Goal: Check status: Check status

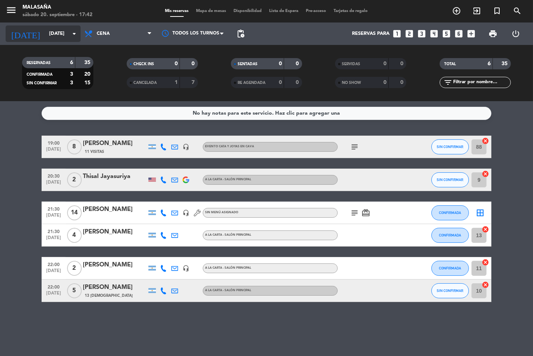
click at [73, 33] on icon "arrow_drop_down" at bounding box center [74, 33] width 9 height 9
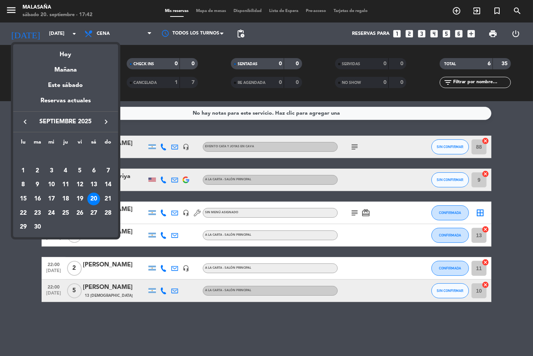
click at [91, 196] on div "20" at bounding box center [93, 199] width 13 height 13
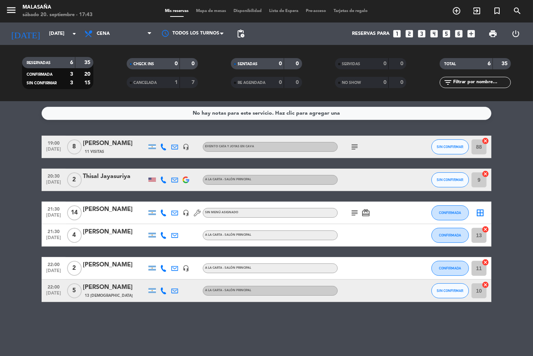
click at [357, 146] on icon "subject" at bounding box center [354, 146] width 9 height 9
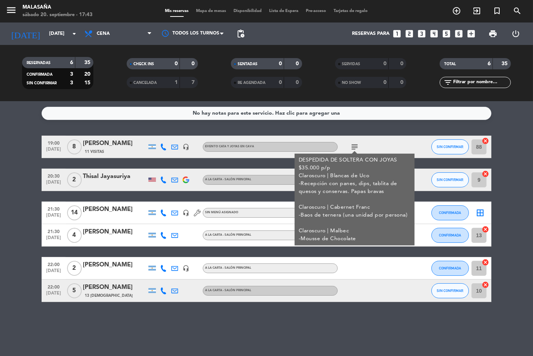
click at [369, 143] on div "subject DESPEDIDA DE SOLTERA CON JOYAS $35.000 p/p Claroscuro | Blancas de Uco …" at bounding box center [370, 147] width 67 height 22
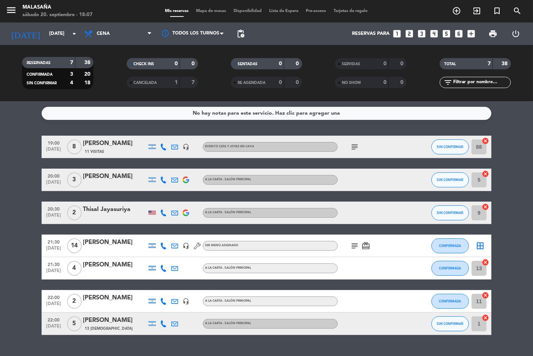
click at [357, 244] on icon "subject" at bounding box center [354, 245] width 9 height 9
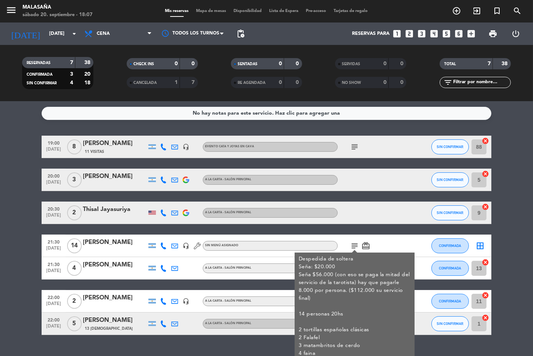
drag, startPoint x: 399, startPoint y: 238, endPoint x: 416, endPoint y: 227, distance: 20.7
click at [399, 238] on div "subject Despedida de soltera Seña: $20.000 Seña $56.000 (con eso se paga la mit…" at bounding box center [370, 245] width 67 height 22
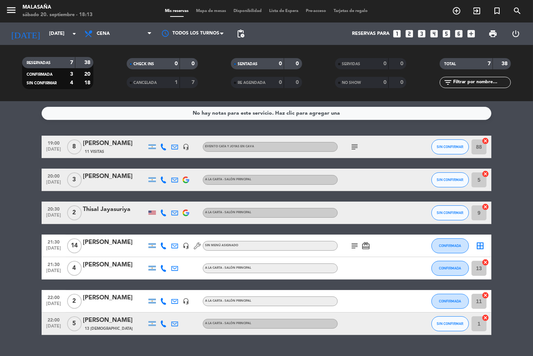
click at [353, 243] on icon "subject" at bounding box center [354, 245] width 9 height 9
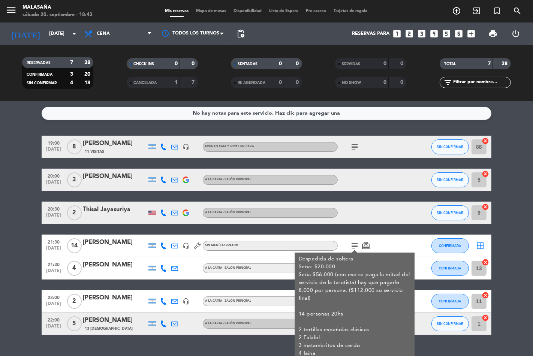
click at [353, 150] on icon "subject" at bounding box center [354, 146] width 9 height 9
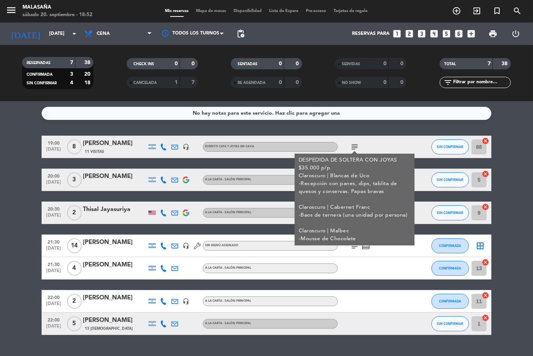
click at [386, 263] on div at bounding box center [370, 268] width 67 height 22
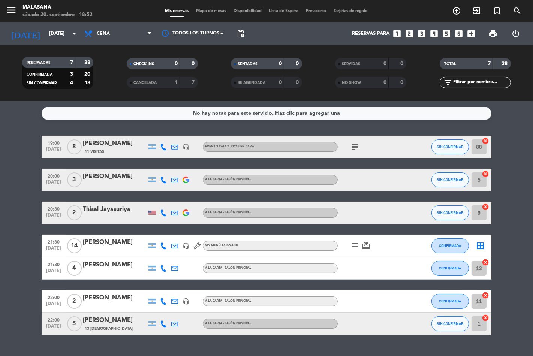
drag, startPoint x: 381, startPoint y: 246, endPoint x: 361, endPoint y: 242, distance: 20.8
click at [381, 246] on div "subject card_giftcard" at bounding box center [370, 245] width 67 height 22
click at [354, 246] on icon "subject" at bounding box center [354, 245] width 9 height 9
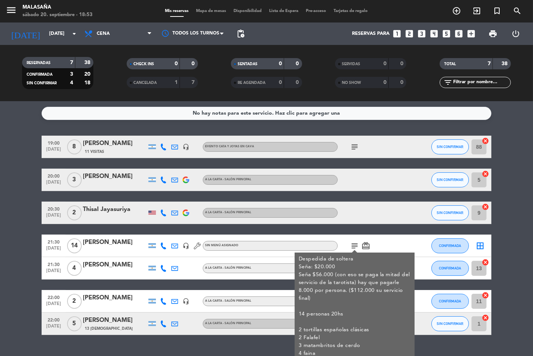
click at [390, 248] on div "subject Despedida de soltera Seña: $20.000 Seña $56.000 (con eso se paga la mit…" at bounding box center [370, 245] width 67 height 22
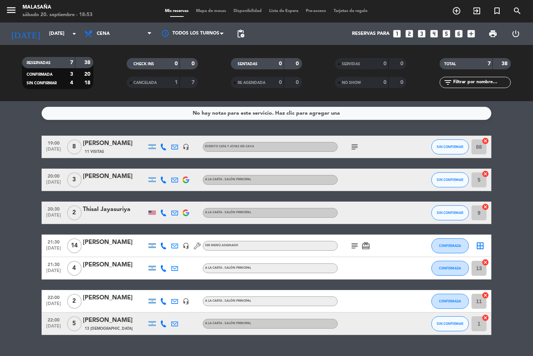
click at [104, 244] on div "[PERSON_NAME]" at bounding box center [115, 242] width 64 height 10
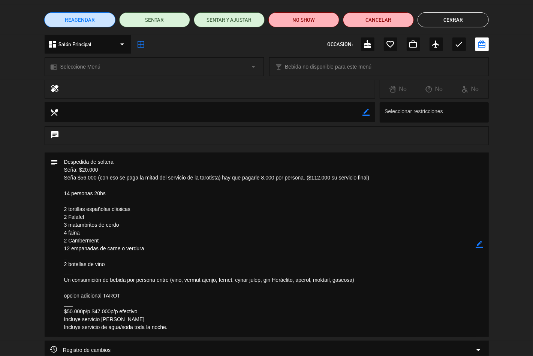
scroll to position [130, 0]
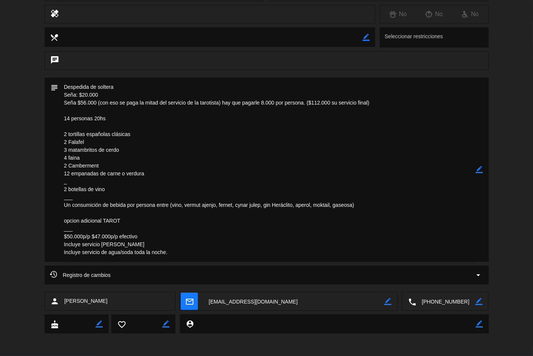
drag, startPoint x: 71, startPoint y: 114, endPoint x: 112, endPoint y: 118, distance: 40.6
click at [112, 118] on textarea at bounding box center [266, 170] width 417 height 184
click at [119, 124] on textarea at bounding box center [266, 170] width 417 height 184
drag, startPoint x: 113, startPoint y: 203, endPoint x: 244, endPoint y: 211, distance: 131.0
click at [244, 211] on textarea at bounding box center [266, 170] width 417 height 184
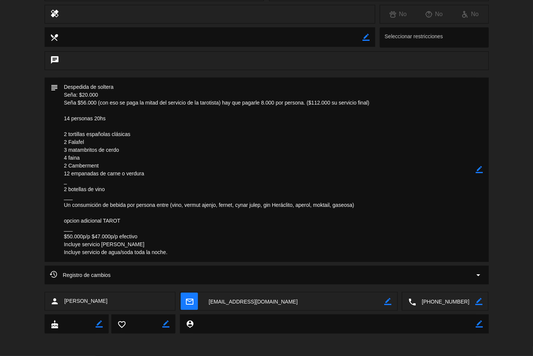
click at [193, 227] on textarea at bounding box center [266, 170] width 417 height 184
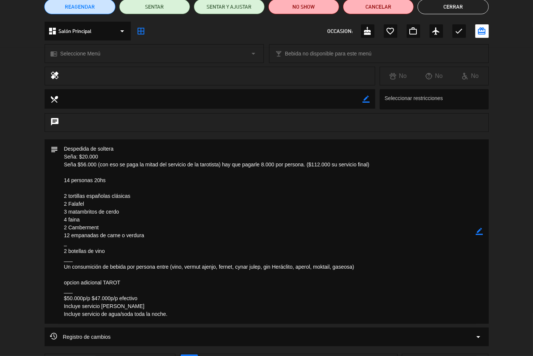
scroll to position [0, 0]
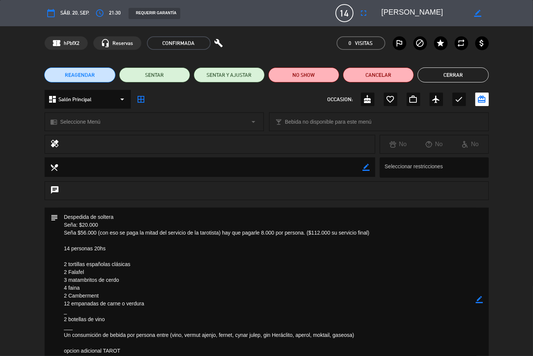
click at [452, 73] on button "Cerrar" at bounding box center [452, 74] width 71 height 15
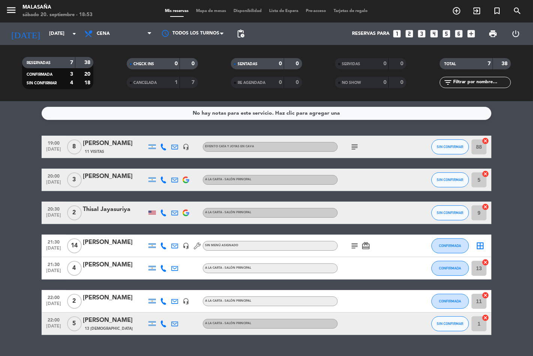
click at [354, 246] on icon "subject" at bounding box center [354, 245] width 9 height 9
